Goal: Task Accomplishment & Management: Use online tool/utility

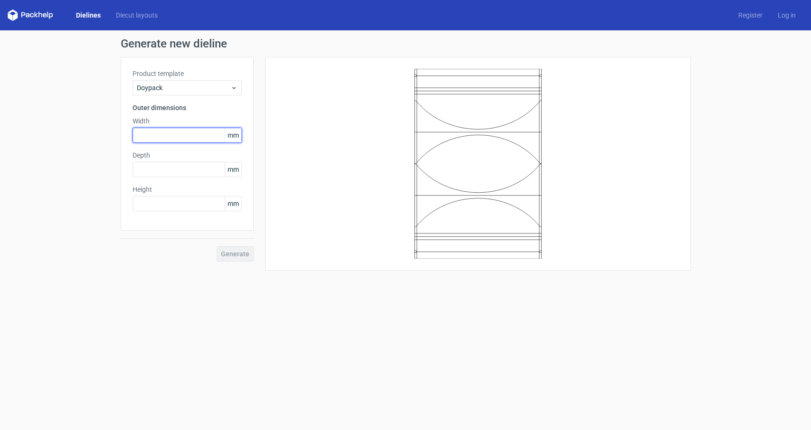
click at [171, 136] on input "text" at bounding box center [187, 135] width 109 height 15
click at [157, 132] on input "text" at bounding box center [187, 135] width 109 height 15
type input "180"
click at [156, 171] on input "text" at bounding box center [187, 169] width 109 height 15
type input "290"
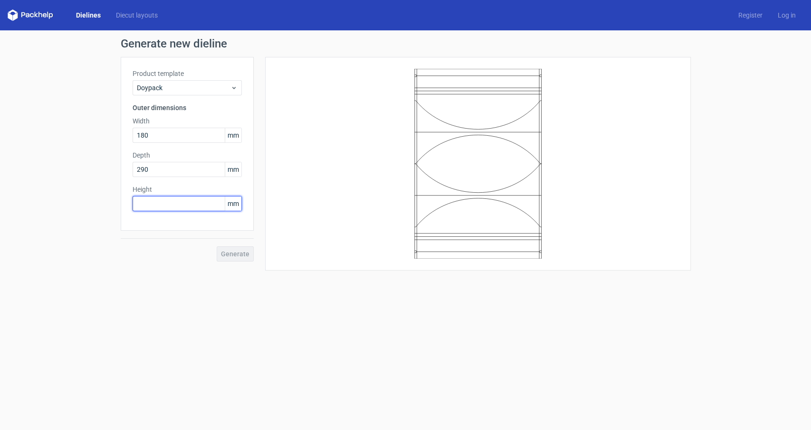
click at [145, 203] on input "text" at bounding box center [187, 203] width 109 height 15
type input "290"
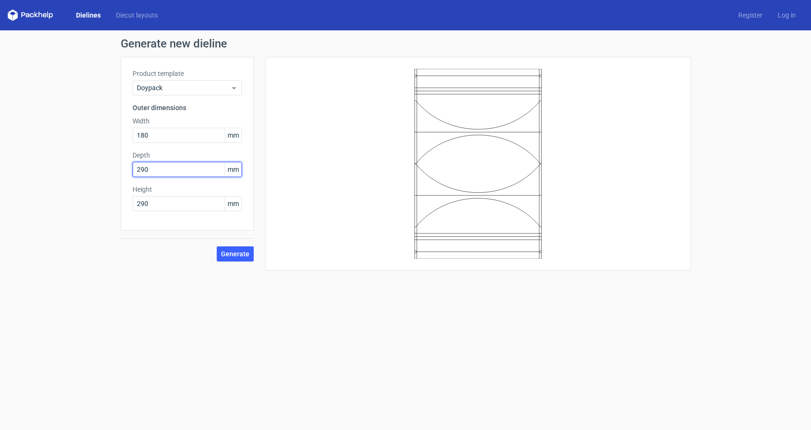
drag, startPoint x: 153, startPoint y: 169, endPoint x: 107, endPoint y: 163, distance: 46.9
click at [133, 163] on input "290" at bounding box center [187, 169] width 109 height 15
type input "58"
click at [231, 253] on span "Generate" at bounding box center [235, 254] width 28 height 7
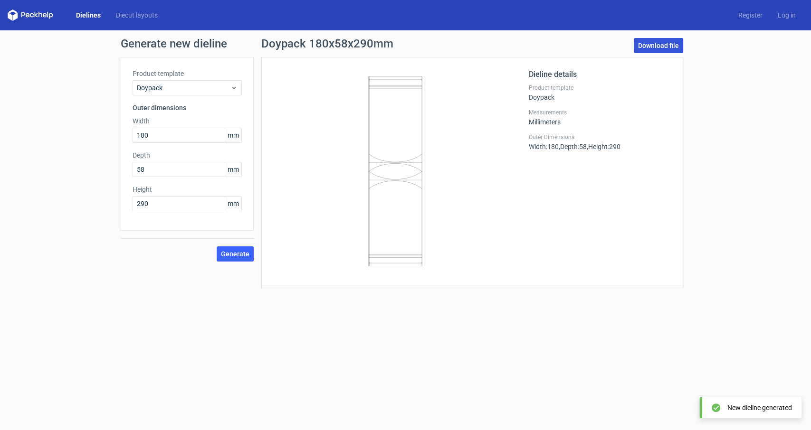
click at [648, 46] on link "Download file" at bounding box center [658, 45] width 49 height 15
